Goal: Check status: Check status

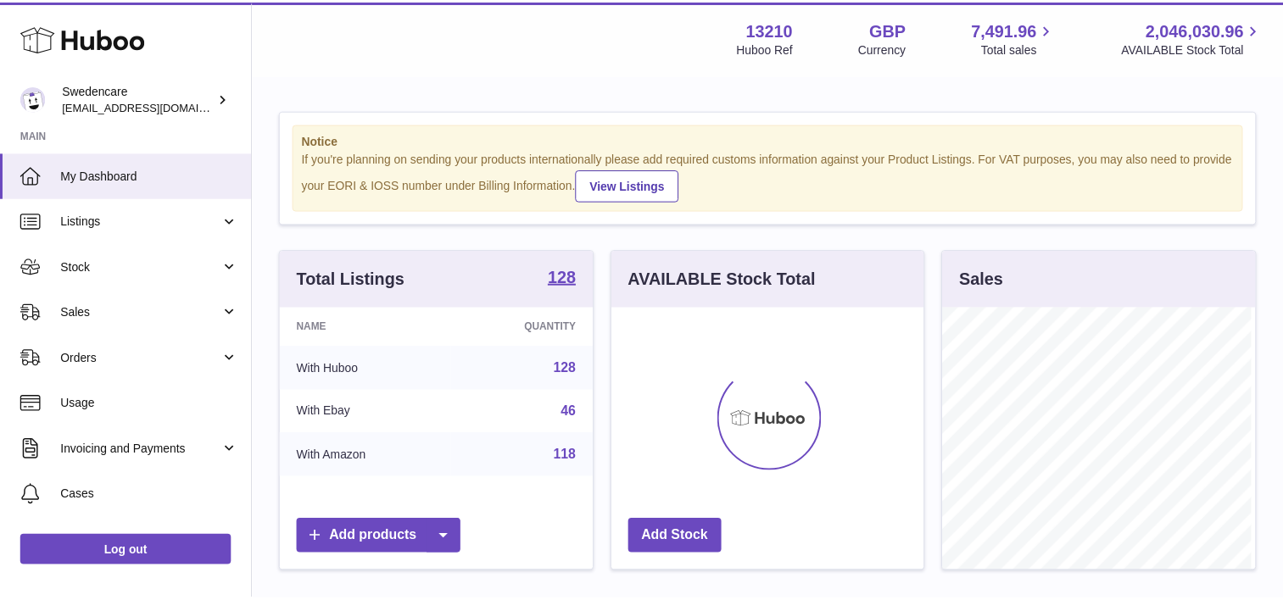
scroll to position [265, 316]
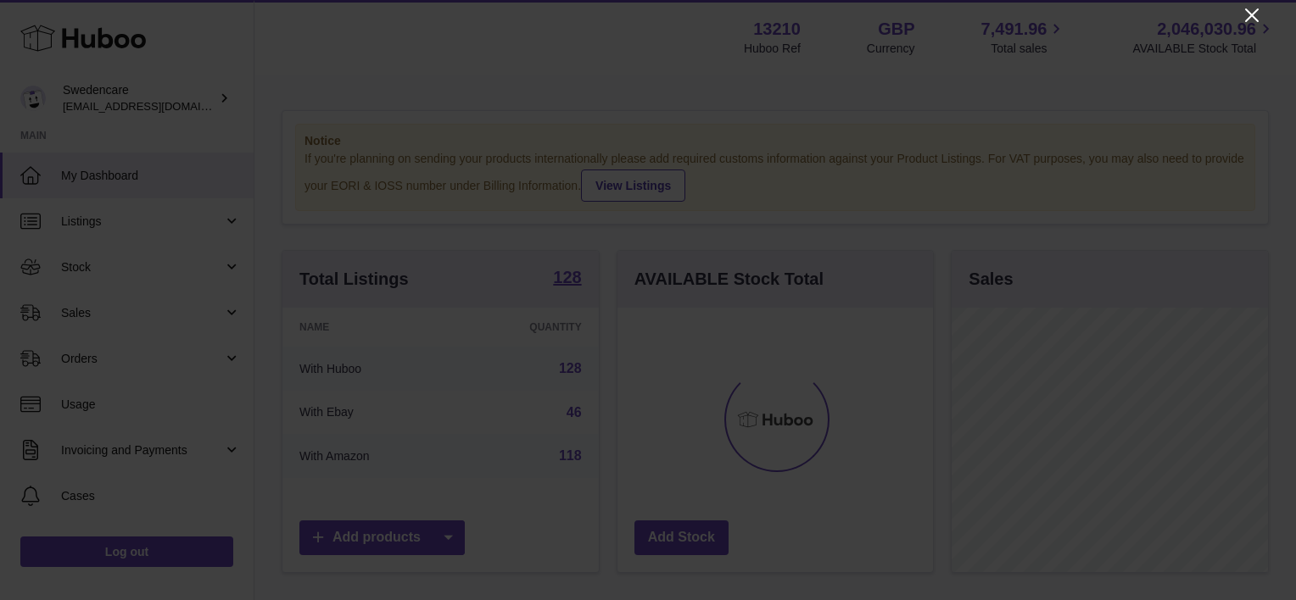
click at [1252, 15] on icon "Close" at bounding box center [1252, 15] width 14 height 14
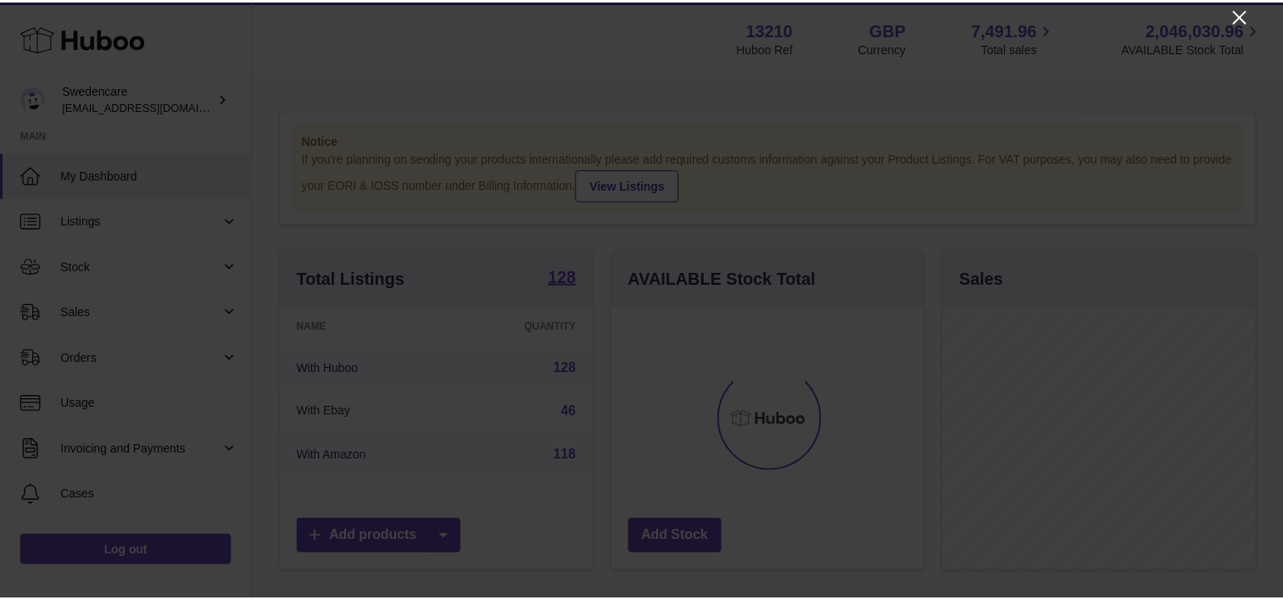
scroll to position [847713, 847666]
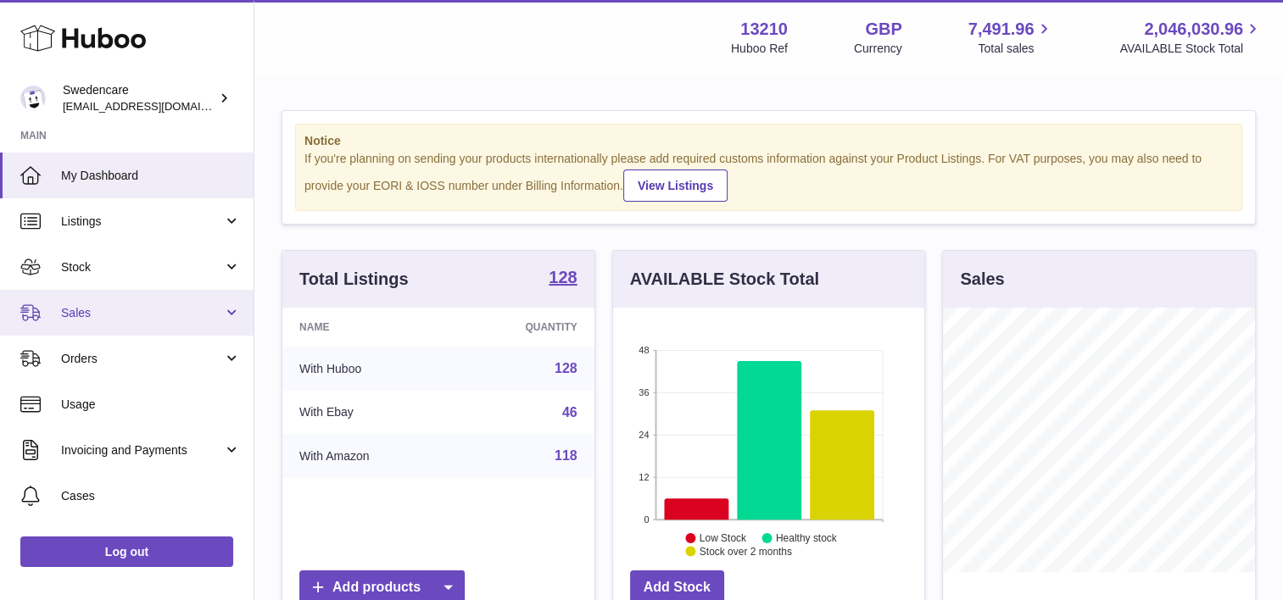
click at [126, 308] on span "Sales" at bounding box center [142, 313] width 162 height 16
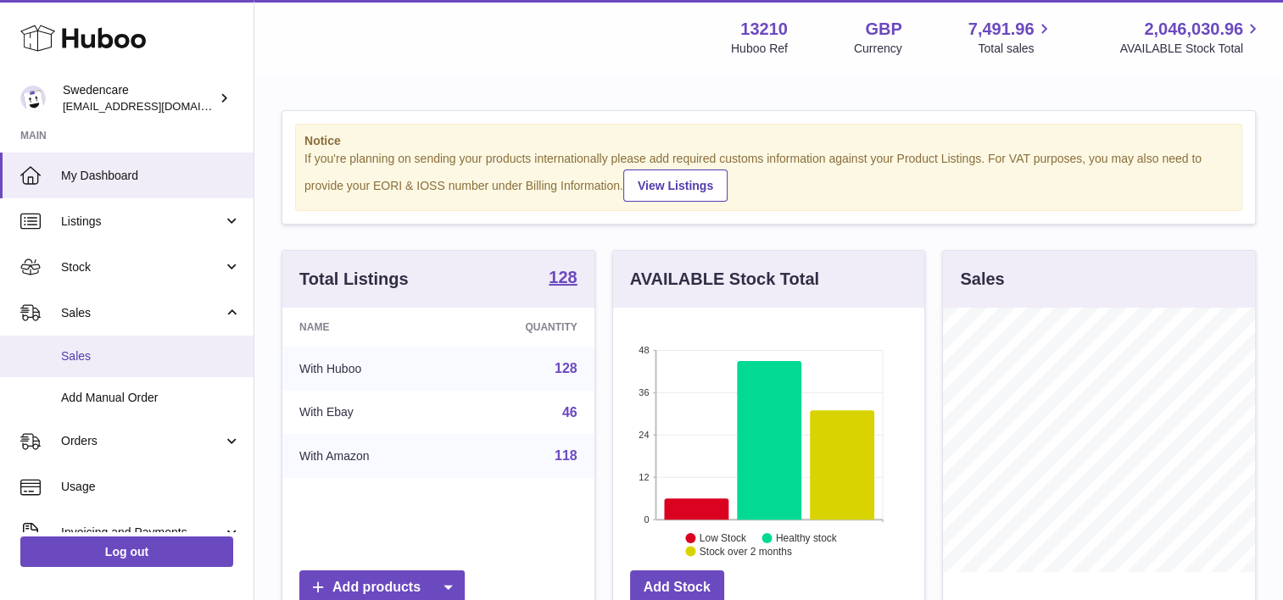
click at [153, 360] on span "Sales" at bounding box center [151, 357] width 180 height 16
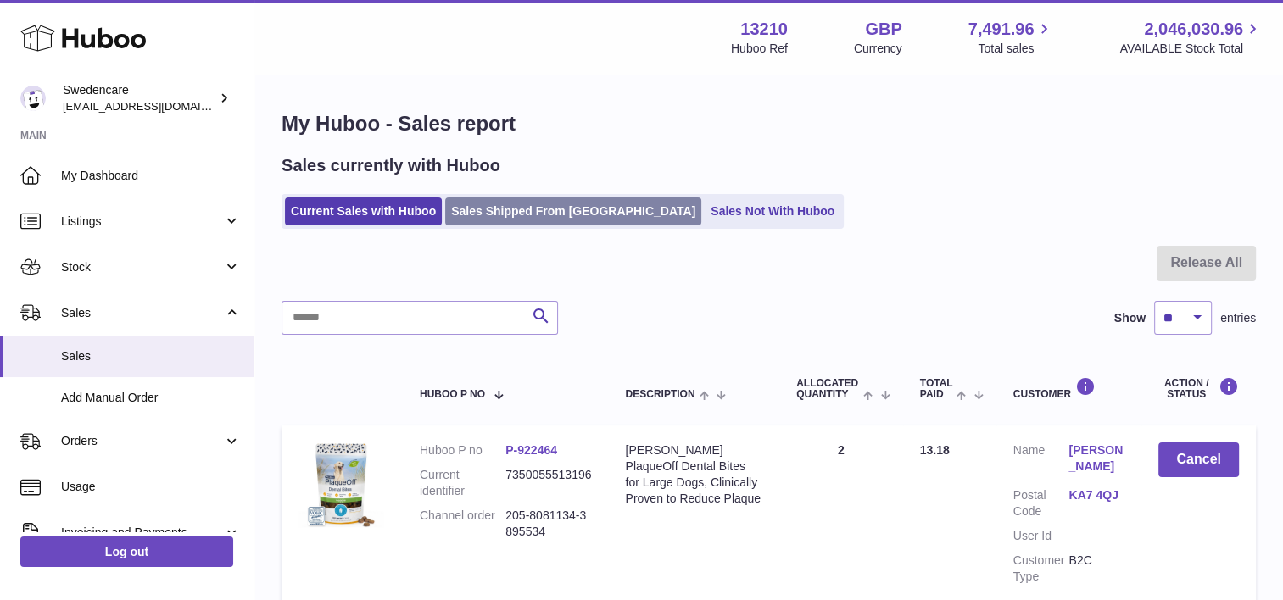
click at [546, 220] on link "Sales Shipped From [GEOGRAPHIC_DATA]" at bounding box center [573, 212] width 256 height 28
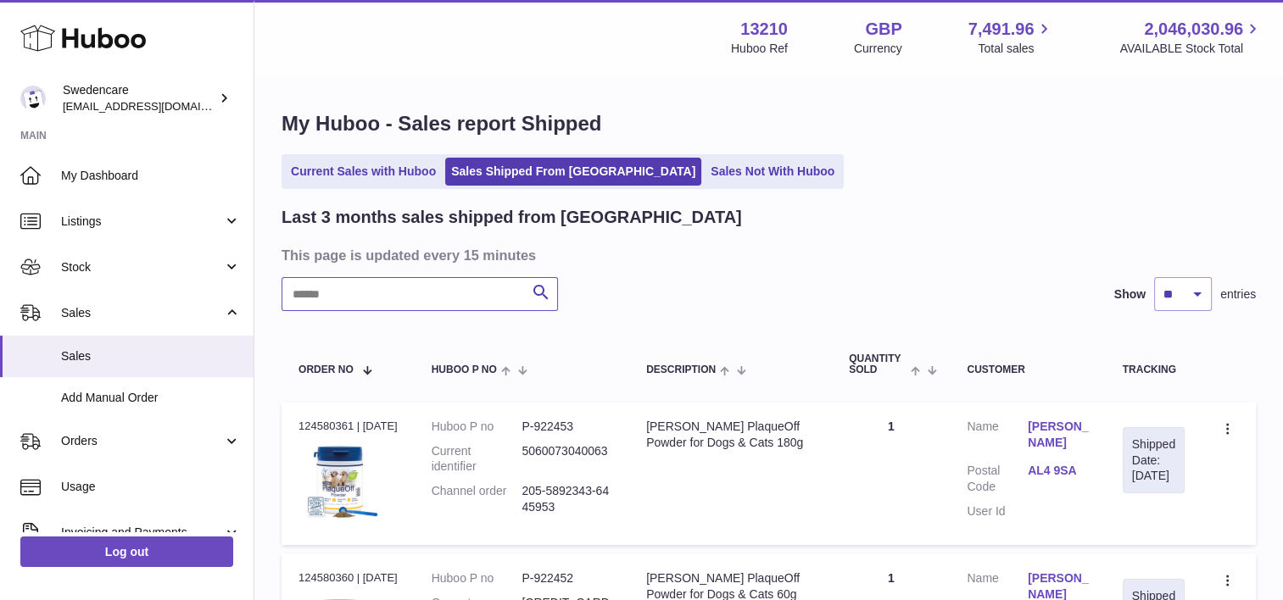
click at [434, 283] on input "text" at bounding box center [420, 294] width 276 height 34
paste input "**********"
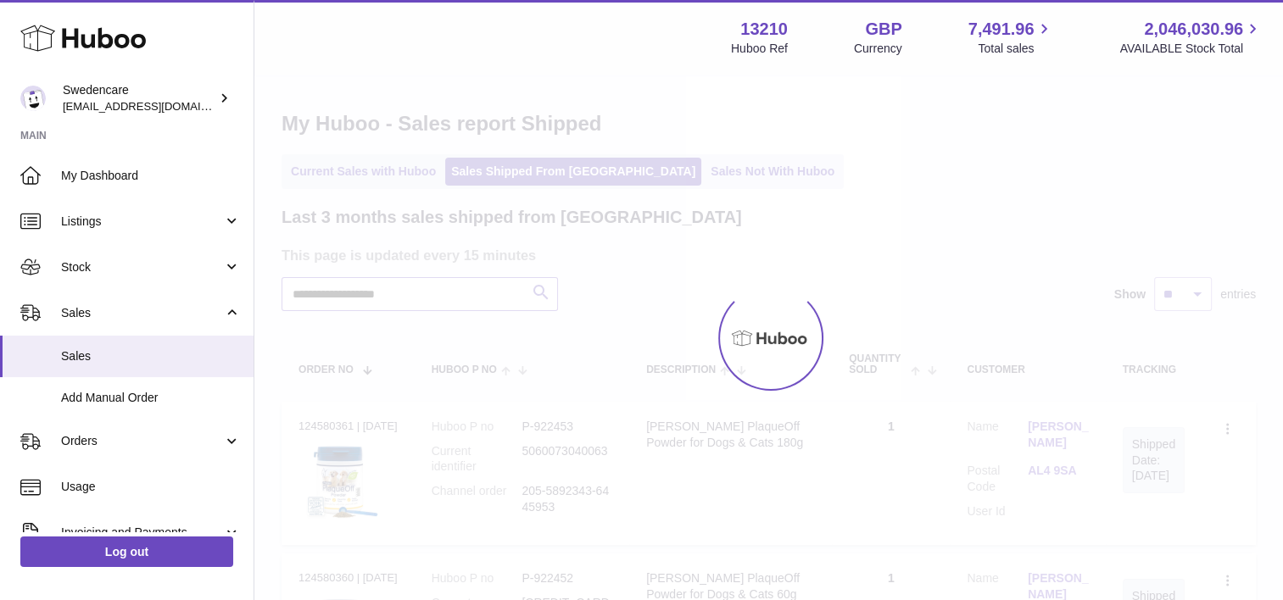
type input "**********"
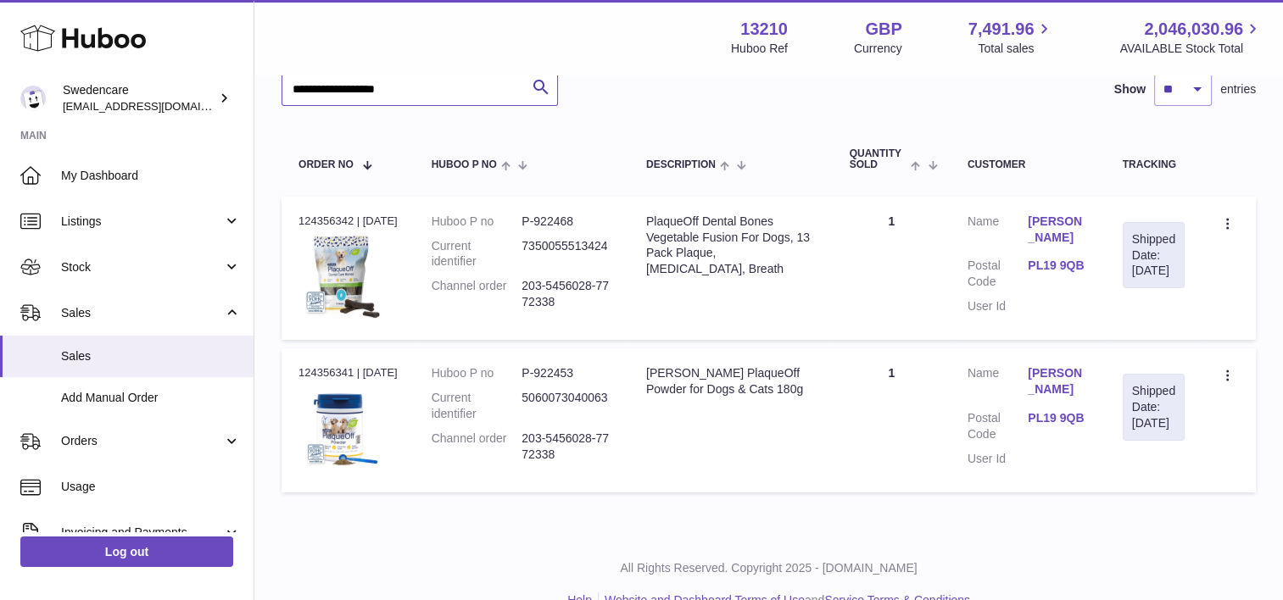
scroll to position [208, 0]
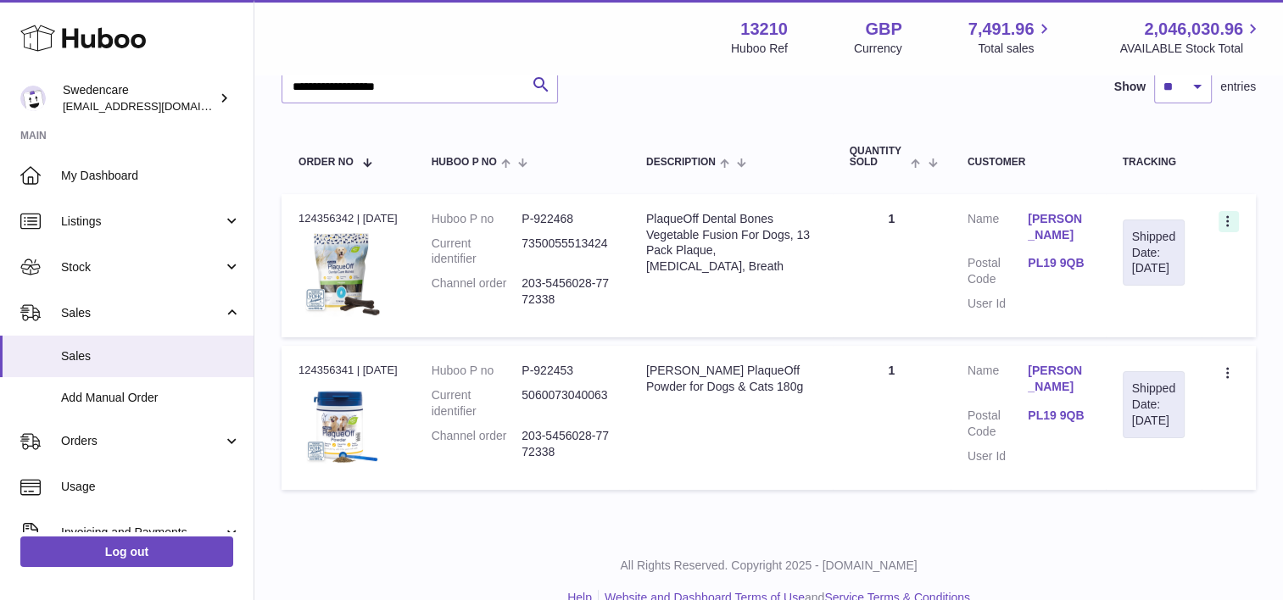
click at [1221, 220] on icon at bounding box center [1229, 223] width 20 height 17
click at [1158, 295] on li "Duplicate Order" at bounding box center [1154, 295] width 170 height 36
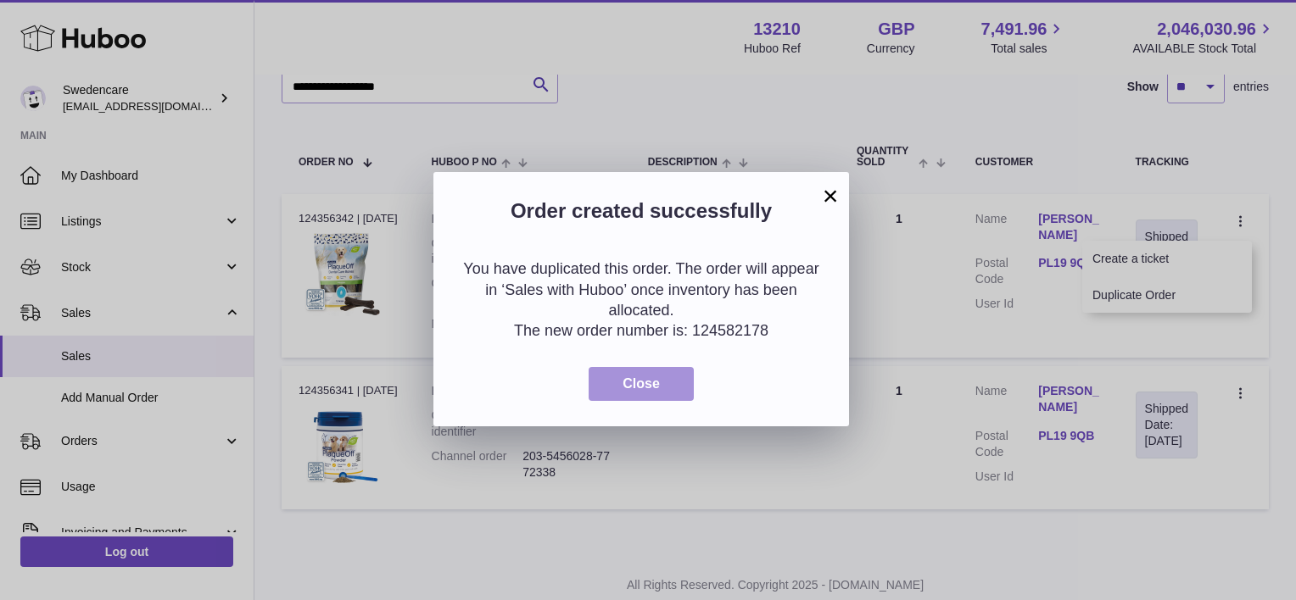
click at [661, 385] on button "Close" at bounding box center [640, 384] width 105 height 35
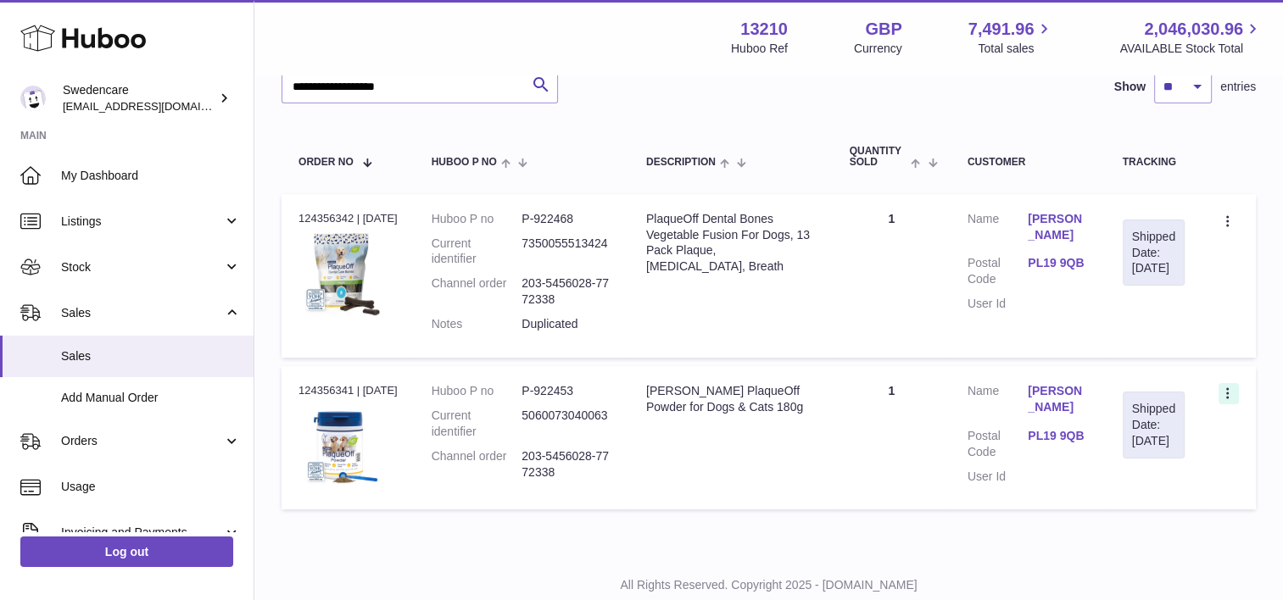
click at [1224, 393] on icon at bounding box center [1229, 395] width 20 height 17
click at [1134, 457] on li "Duplicate Order" at bounding box center [1154, 467] width 170 height 36
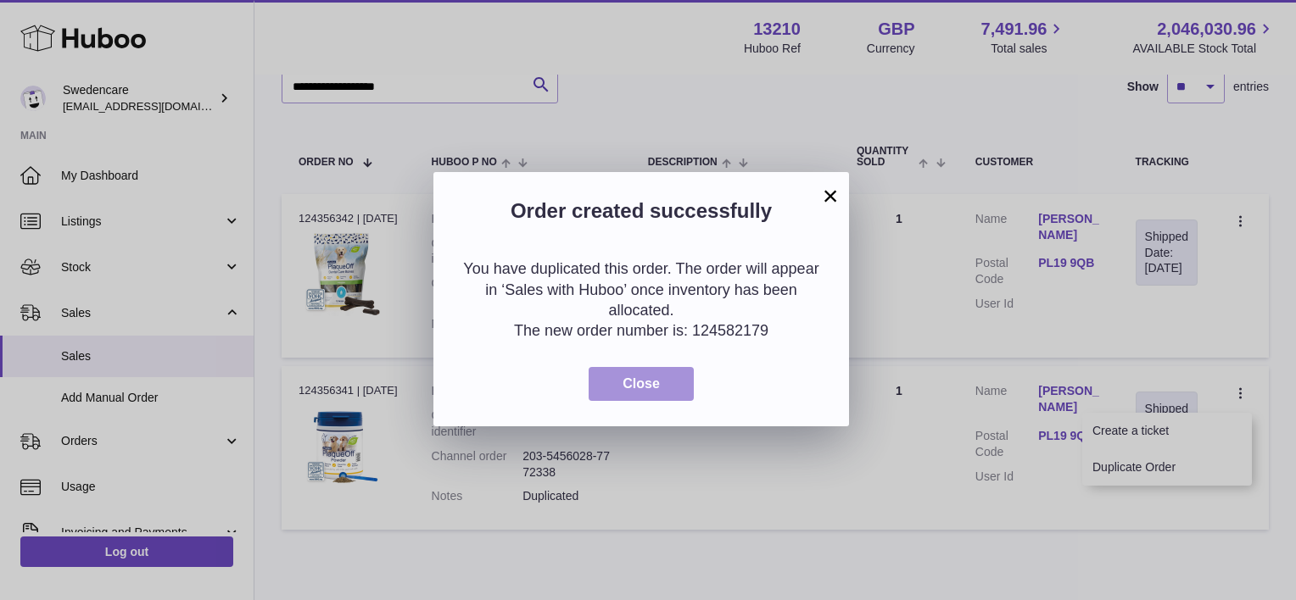
click at [669, 387] on button "Close" at bounding box center [640, 384] width 105 height 35
